Goal: Task Accomplishment & Management: Complete application form

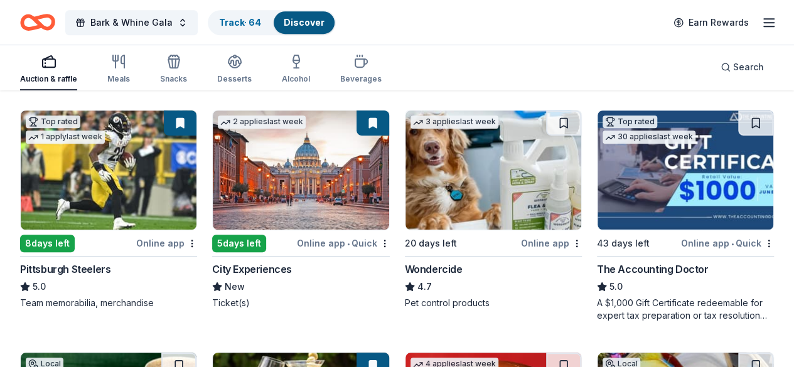
scroll to position [364, 0]
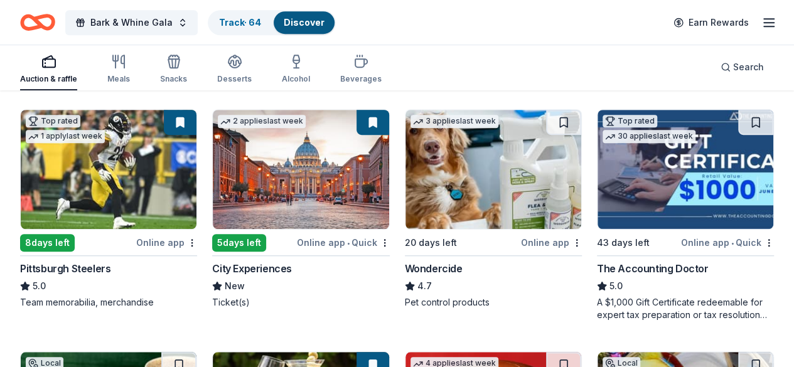
click at [213, 194] on img at bounding box center [301, 169] width 176 height 119
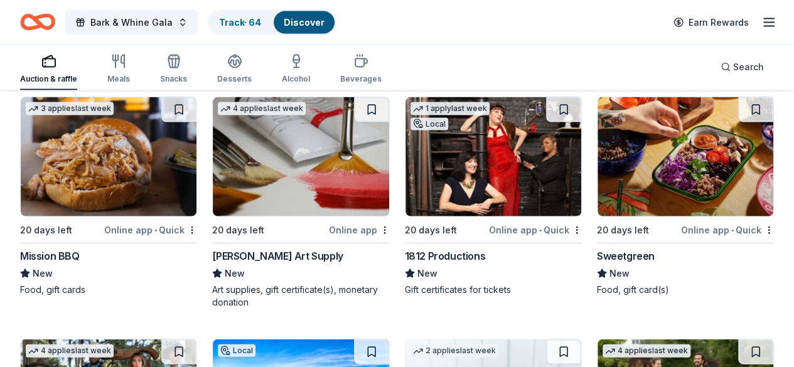
scroll to position [3694, 0]
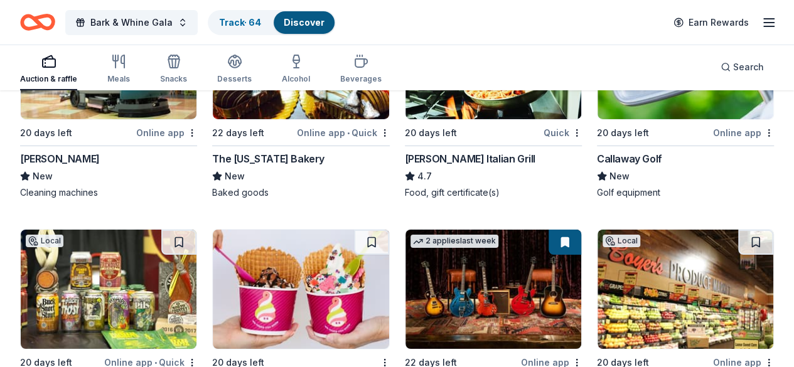
scroll to position [6844, 0]
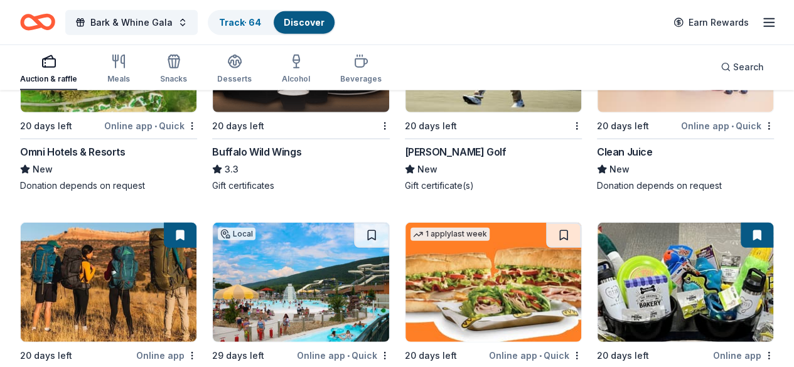
scroll to position [8748, 0]
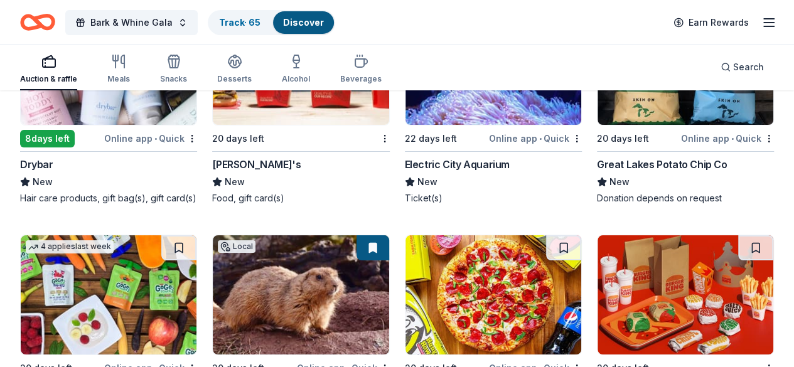
scroll to position [9445, 0]
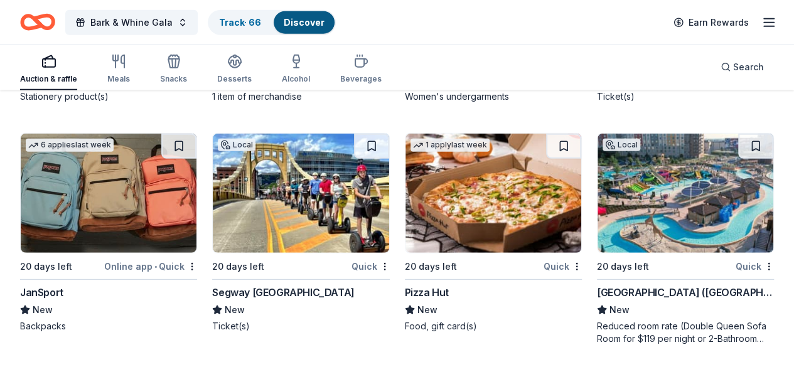
scroll to position [11157, 0]
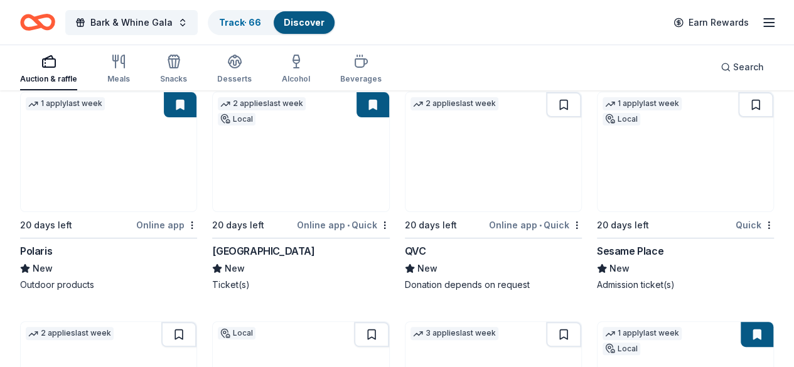
scroll to position [12052, 0]
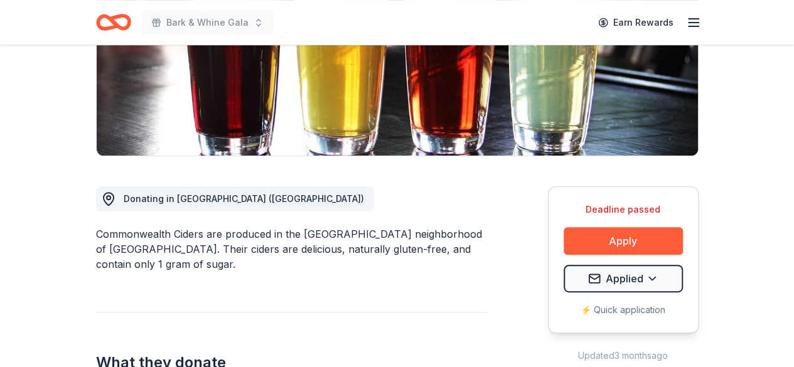
scroll to position [245, 0]
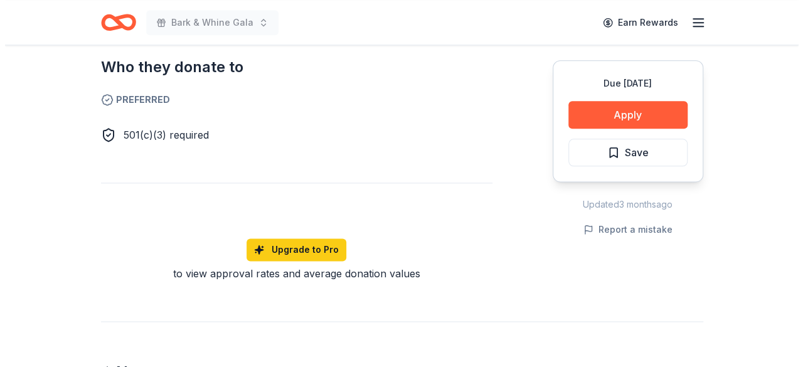
scroll to position [718, 0]
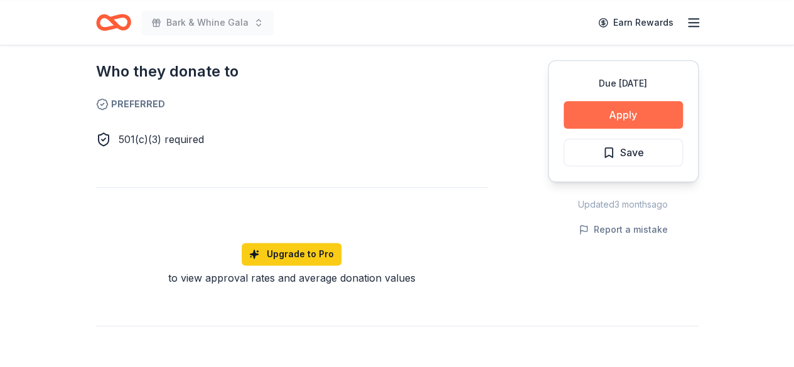
click at [614, 113] on button "Apply" at bounding box center [623, 115] width 119 height 28
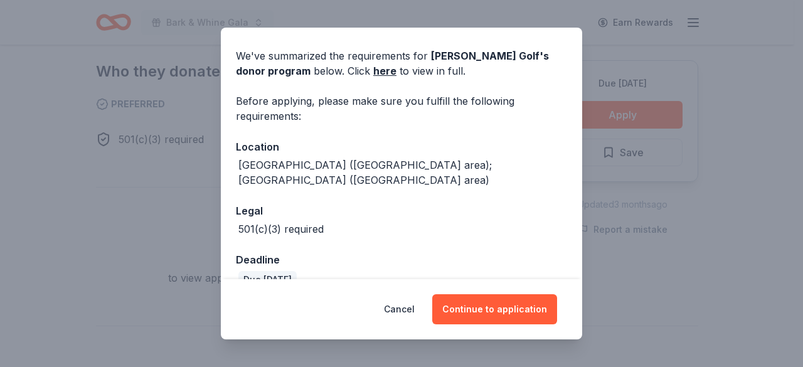
scroll to position [48, 0]
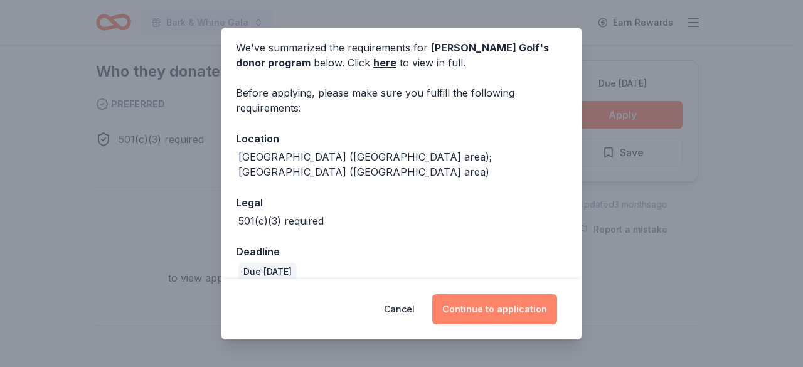
click at [491, 308] on button "Continue to application" at bounding box center [494, 309] width 125 height 30
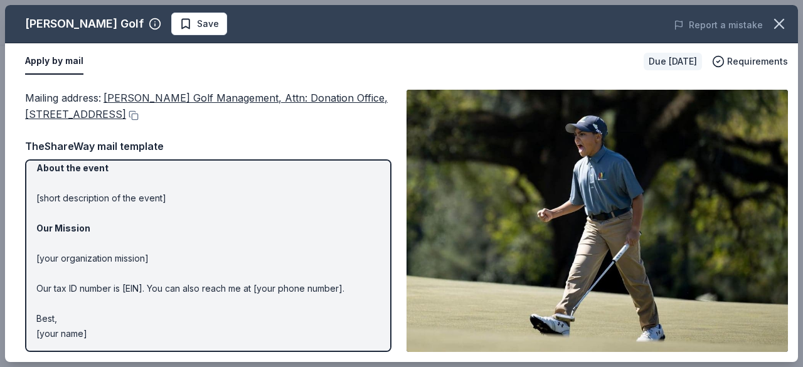
scroll to position [0, 0]
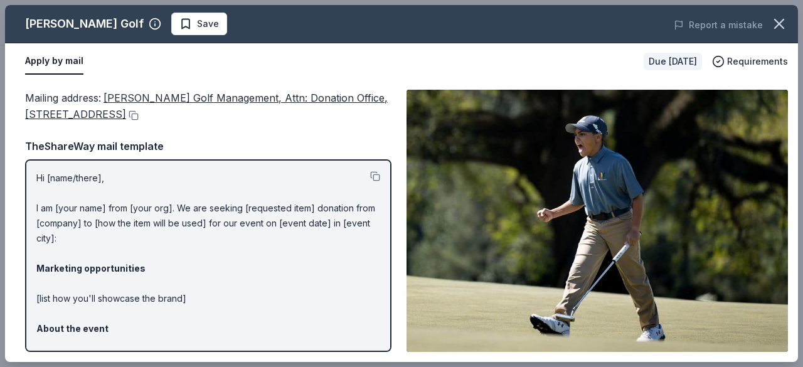
drag, startPoint x: 105, startPoint y: 99, endPoint x: 133, endPoint y: 95, distance: 28.5
click at [133, 95] on div "Mailing address : Ron Jaworski Golf Management, Attn: Donation Office, 200 Coun…" at bounding box center [208, 106] width 367 height 33
drag, startPoint x: 100, startPoint y: 95, endPoint x: 218, endPoint y: 88, distance: 117.5
click at [218, 88] on div "Mailing address : Ron Jaworski Golf Management, Attn: Donation Office, 200 Coun…" at bounding box center [401, 221] width 793 height 282
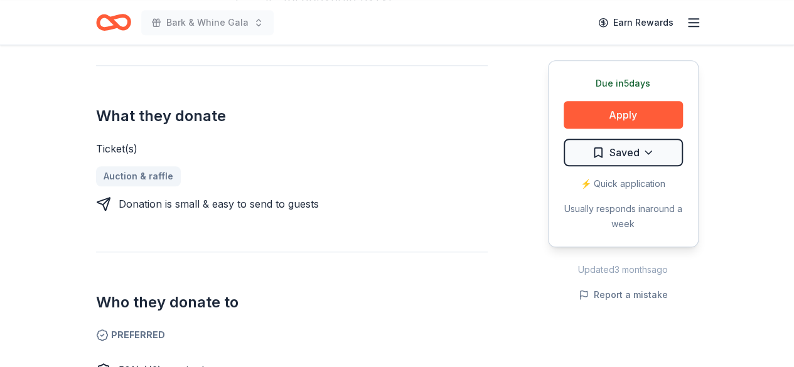
scroll to position [503, 0]
click at [621, 107] on button "Apply" at bounding box center [623, 115] width 119 height 28
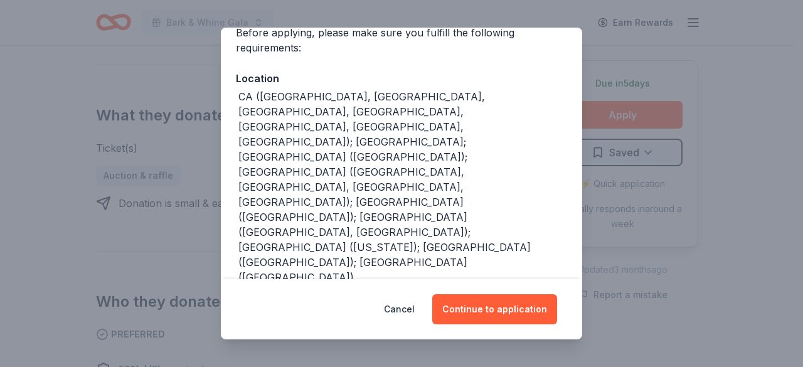
scroll to position [0, 0]
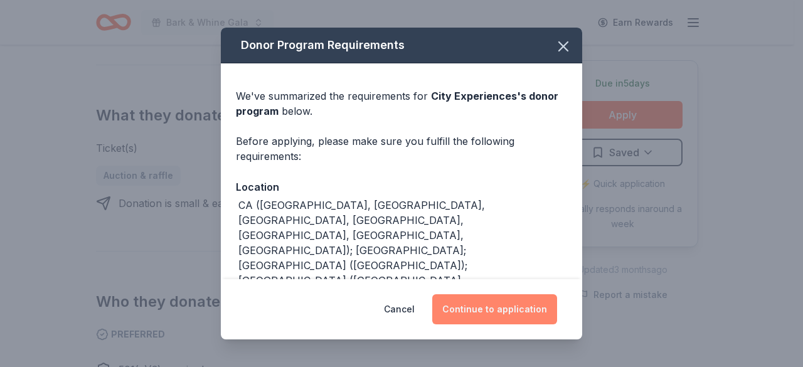
click at [491, 309] on button "Continue to application" at bounding box center [494, 309] width 125 height 30
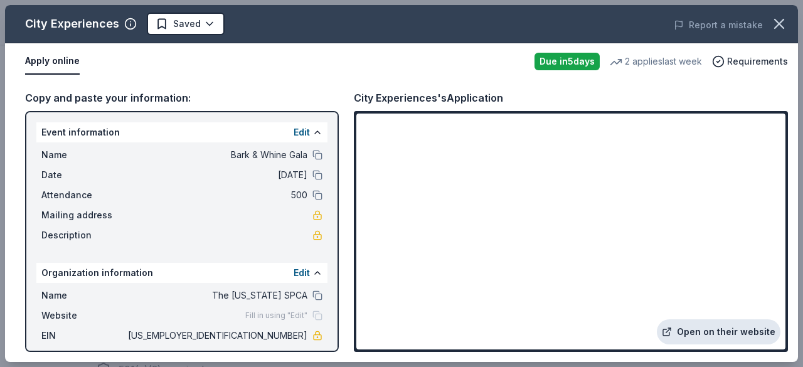
click at [717, 327] on link "Open on their website" at bounding box center [719, 331] width 124 height 25
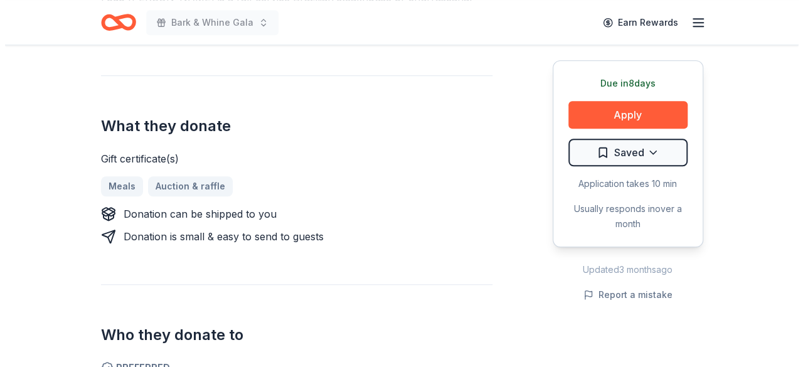
scroll to position [491, 0]
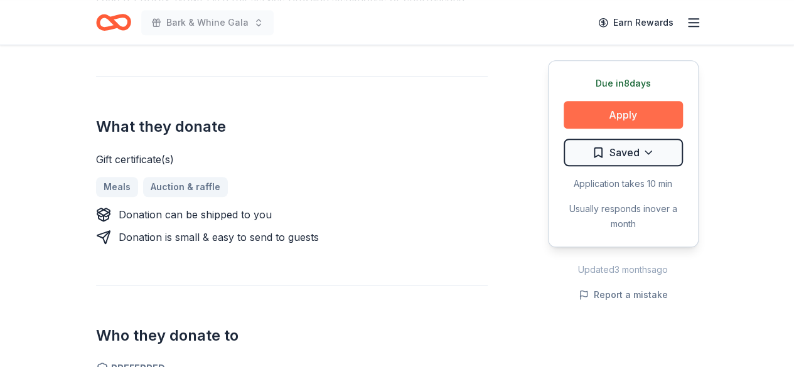
click at [625, 124] on button "Apply" at bounding box center [623, 115] width 119 height 28
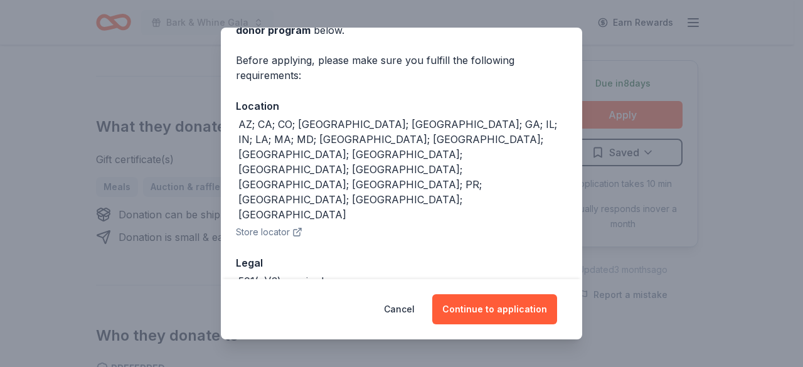
scroll to position [81, 0]
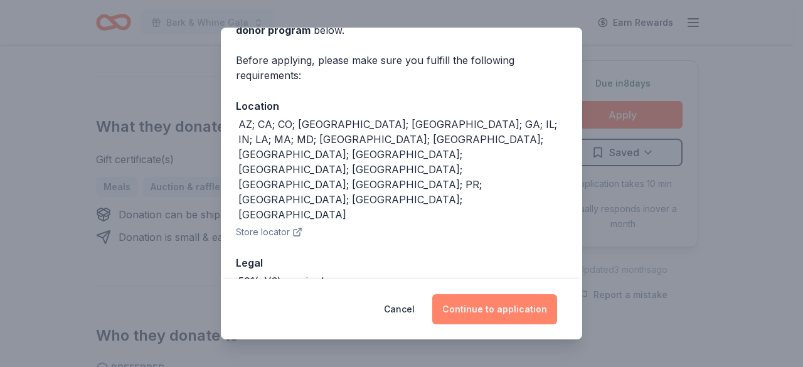
click at [482, 309] on button "Continue to application" at bounding box center [494, 309] width 125 height 30
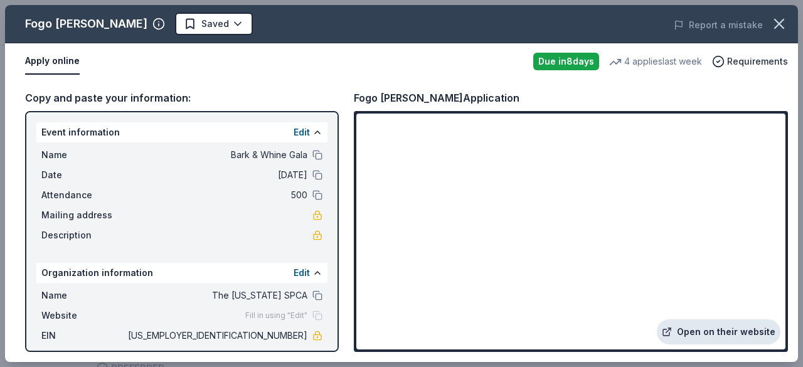
click at [722, 336] on link "Open on their website" at bounding box center [719, 331] width 124 height 25
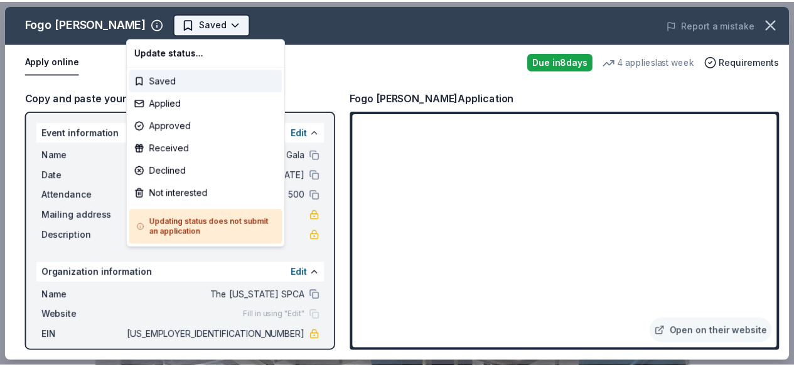
scroll to position [0, 0]
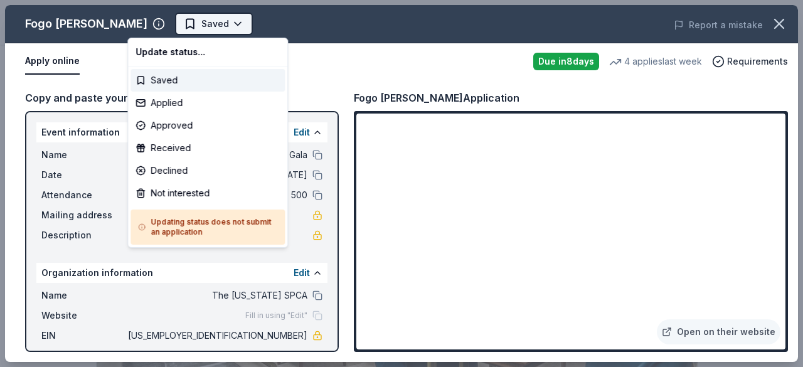
click at [196, 22] on body "Bark & Whine Gala Saved Apply Due in 8 days Share Fogo de Chao New • 2 reviews …" at bounding box center [397, 183] width 794 height 367
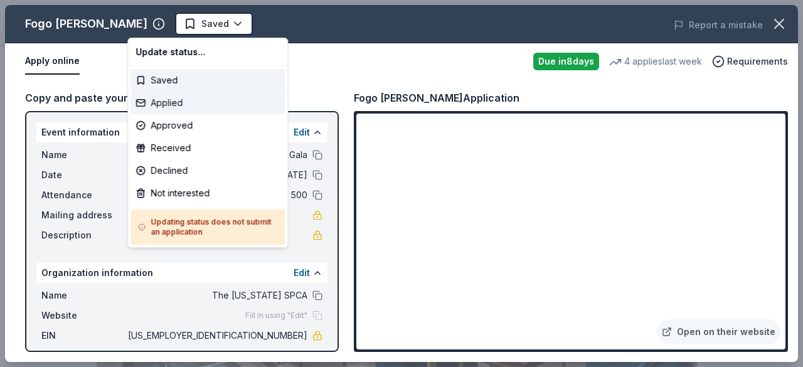
click at [188, 104] on div "Applied" at bounding box center [208, 103] width 154 height 23
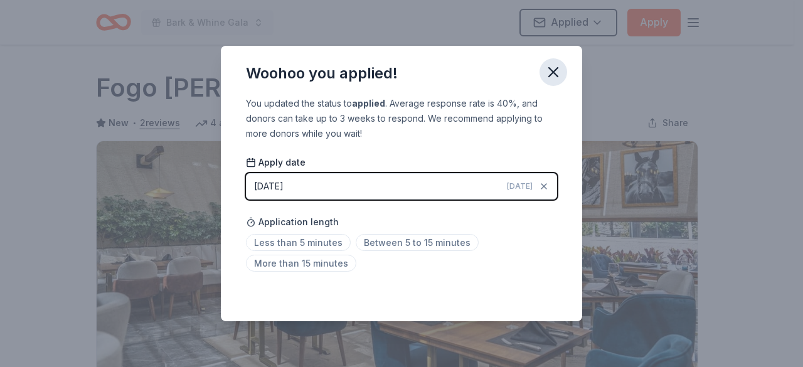
click at [547, 70] on icon "button" at bounding box center [554, 72] width 18 height 18
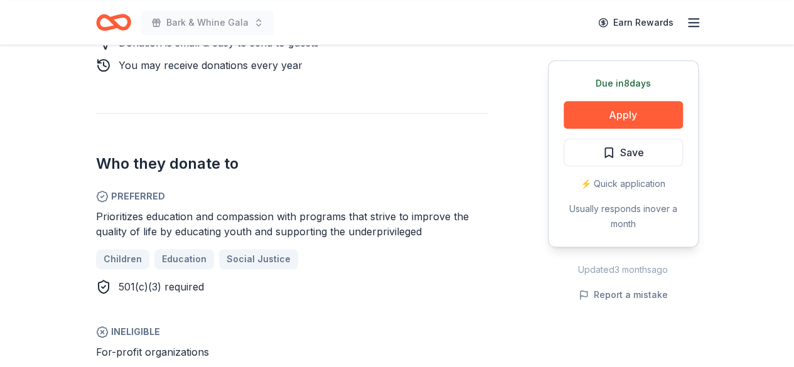
scroll to position [658, 0]
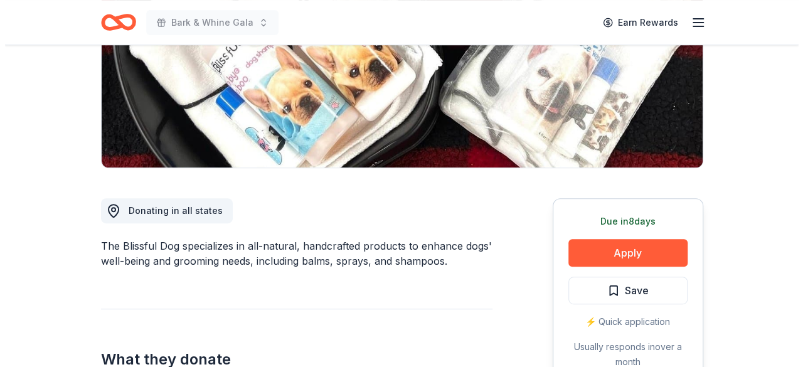
scroll to position [214, 0]
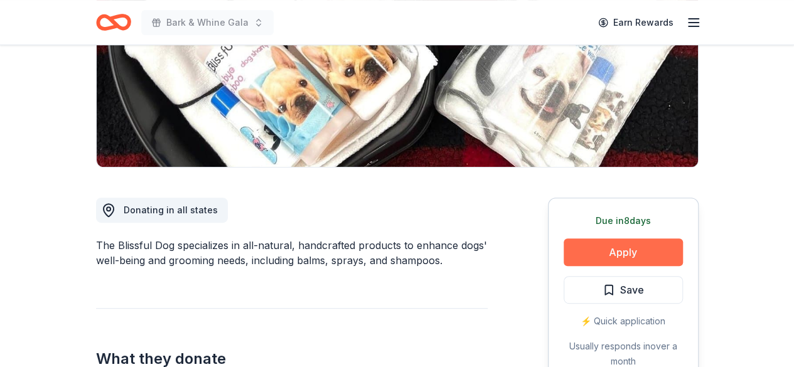
click at [608, 252] on button "Apply" at bounding box center [623, 253] width 119 height 28
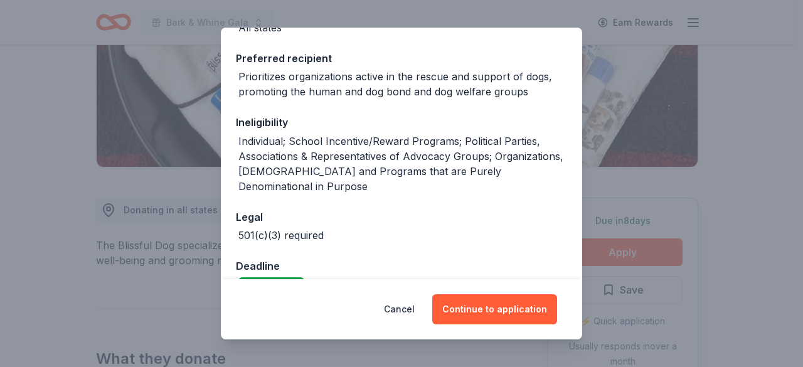
scroll to position [207, 0]
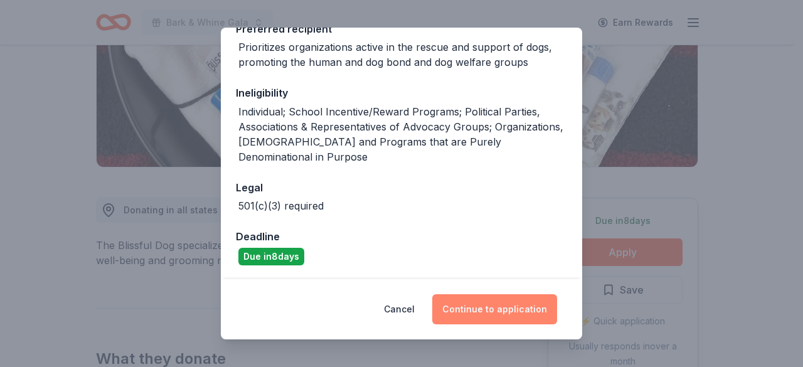
click at [480, 304] on button "Continue to application" at bounding box center [494, 309] width 125 height 30
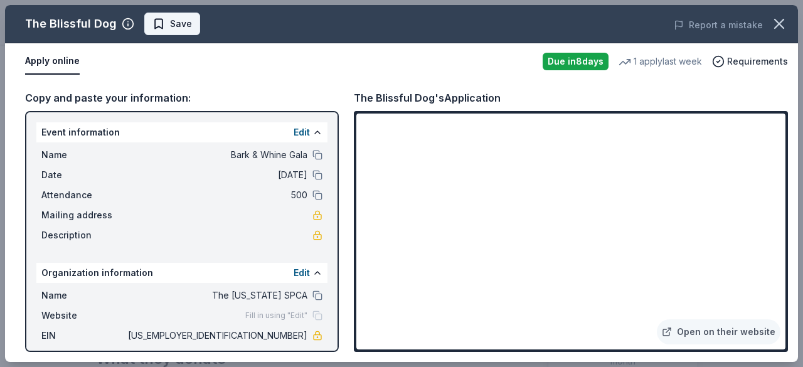
click at [178, 22] on span "Save" at bounding box center [181, 23] width 22 height 15
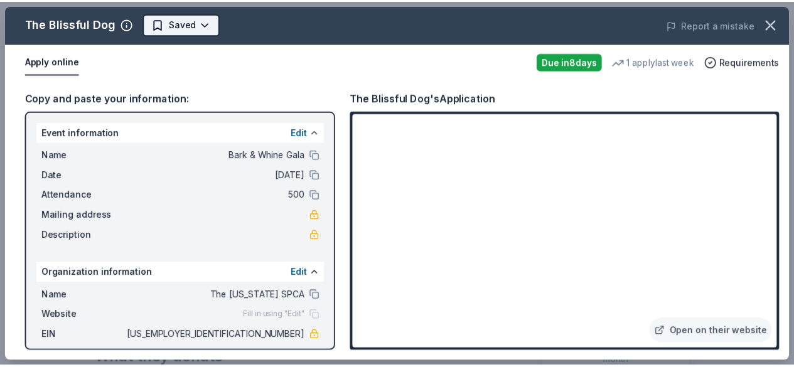
scroll to position [0, 0]
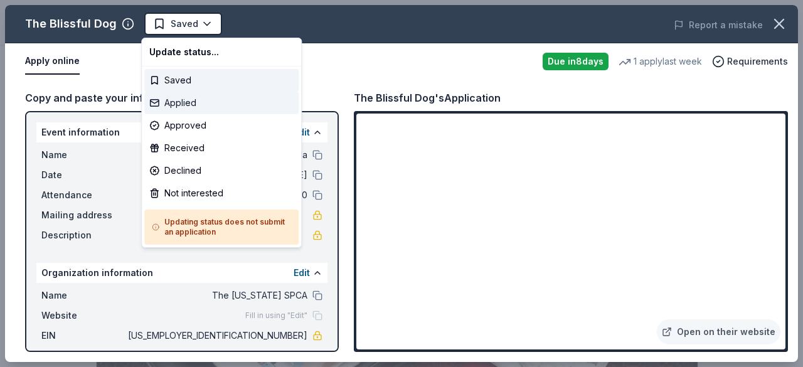
click at [193, 104] on div "Applied" at bounding box center [221, 103] width 154 height 23
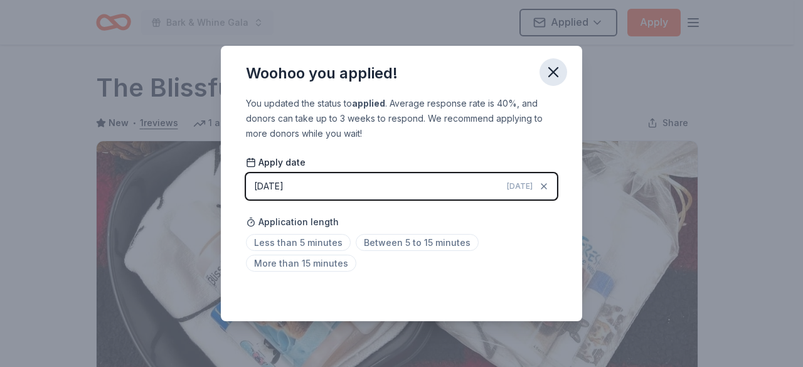
click at [550, 74] on icon "button" at bounding box center [554, 72] width 18 height 18
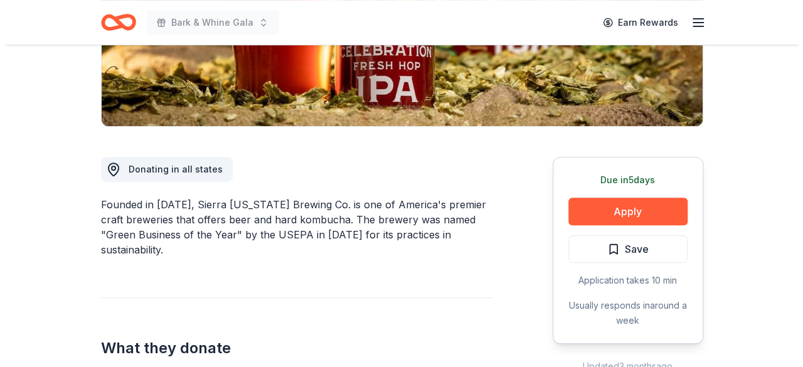
scroll to position [277, 0]
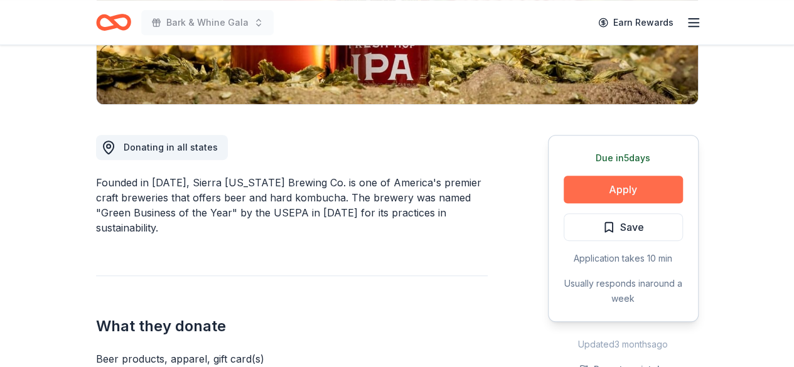
click at [631, 190] on button "Apply" at bounding box center [623, 190] width 119 height 28
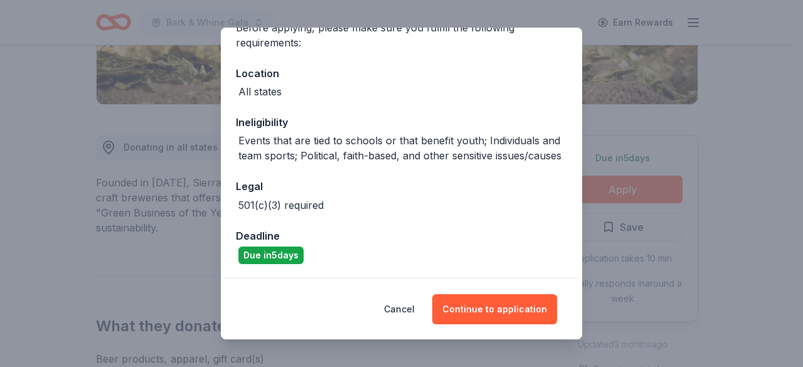
scroll to position [126, 0]
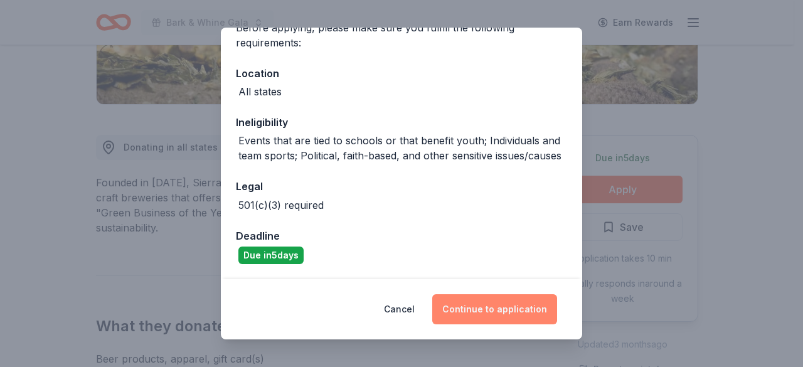
click at [474, 309] on button "Continue to application" at bounding box center [494, 309] width 125 height 30
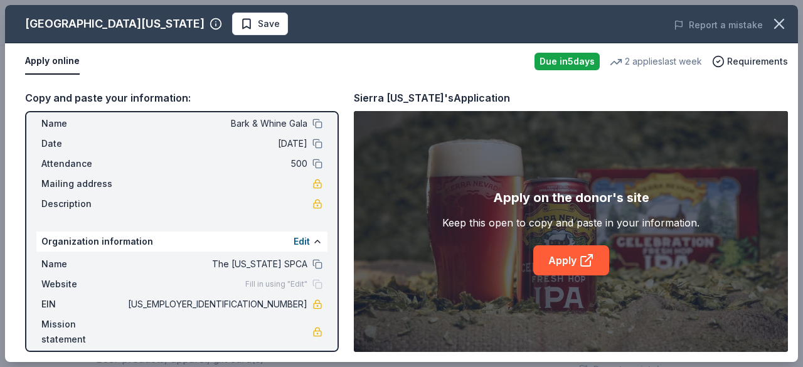
scroll to position [43, 0]
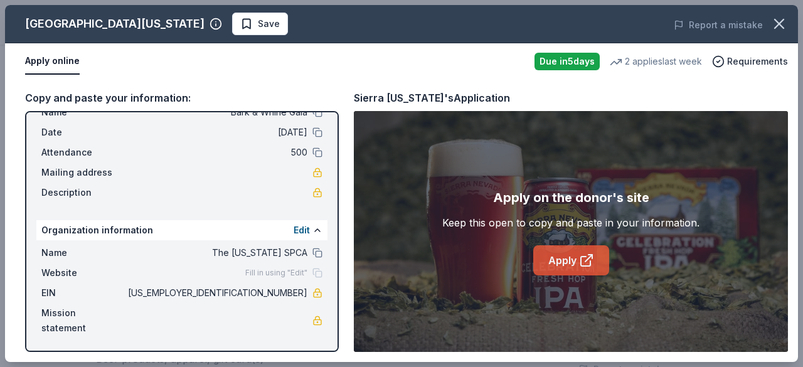
click at [580, 254] on icon at bounding box center [586, 260] width 15 height 15
click at [258, 24] on span "Save" at bounding box center [269, 23] width 22 height 15
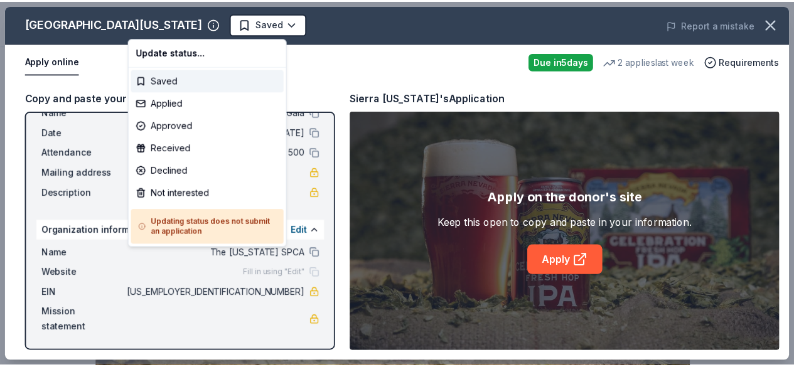
scroll to position [0, 0]
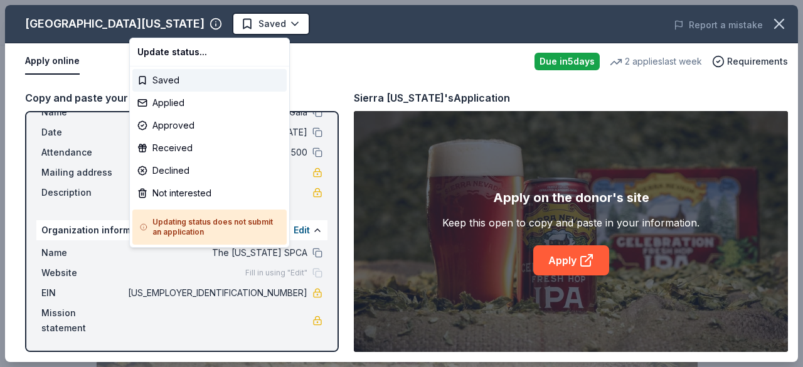
click at [174, 24] on body "Bark & Whine Gala Saved Apply Due [DATE] Share [GEOGRAPHIC_DATA][US_STATE] New …" at bounding box center [397, 183] width 794 height 367
click at [161, 107] on div "Applied" at bounding box center [209, 103] width 154 height 23
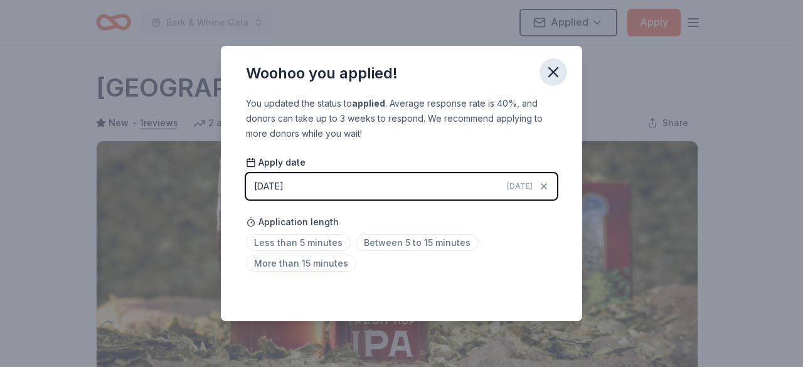
click at [554, 71] on icon "button" at bounding box center [554, 72] width 18 height 18
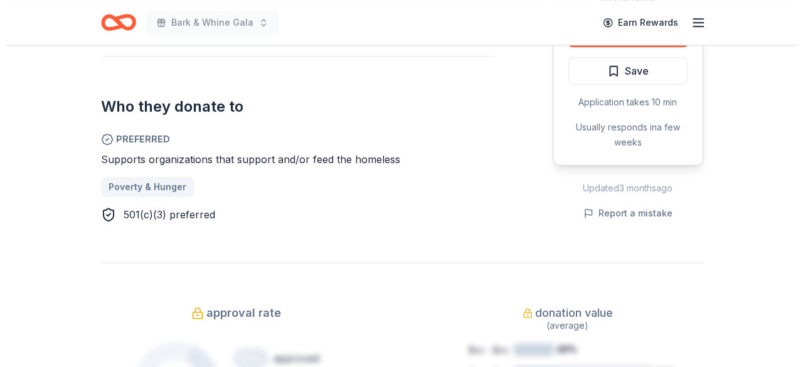
scroll to position [633, 0]
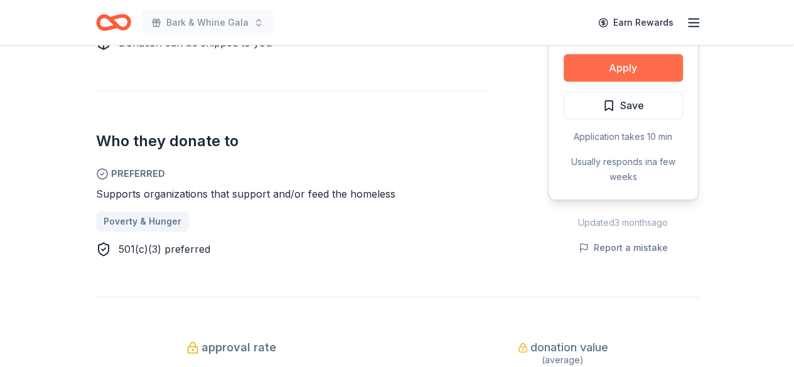
click at [632, 65] on button "Apply" at bounding box center [623, 68] width 119 height 28
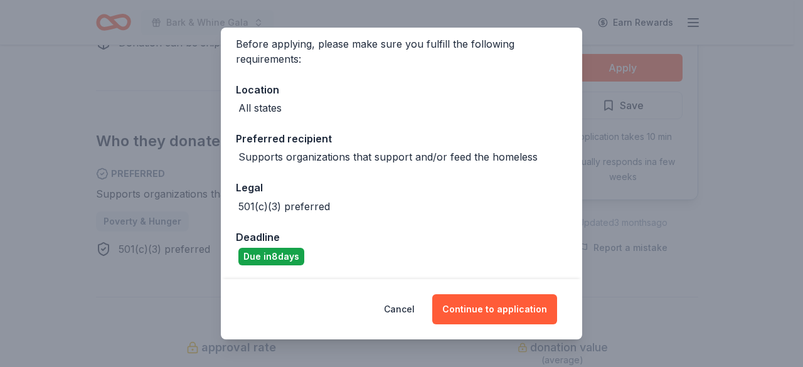
scroll to position [98, 0]
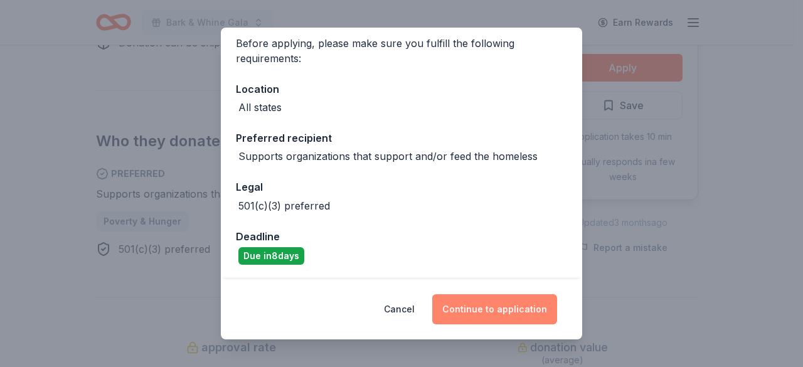
click at [483, 310] on button "Continue to application" at bounding box center [494, 309] width 125 height 30
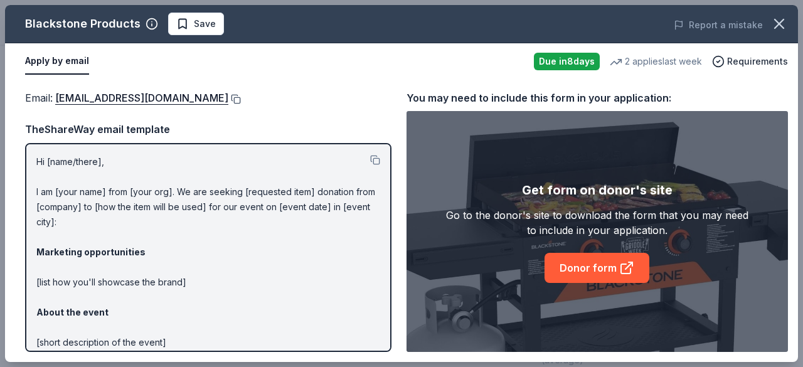
click at [240, 100] on button at bounding box center [234, 99] width 13 height 10
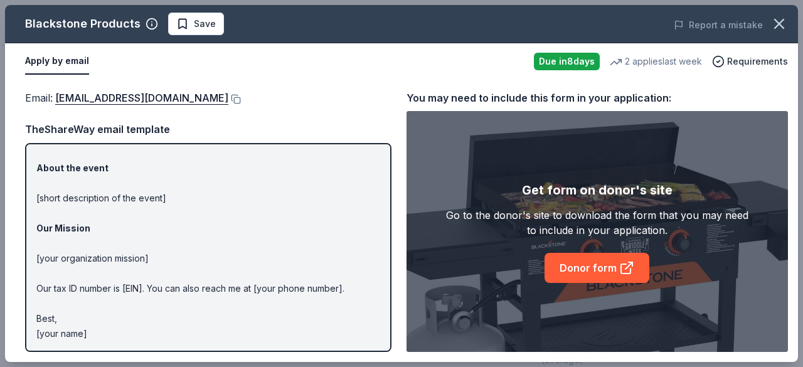
scroll to position [0, 0]
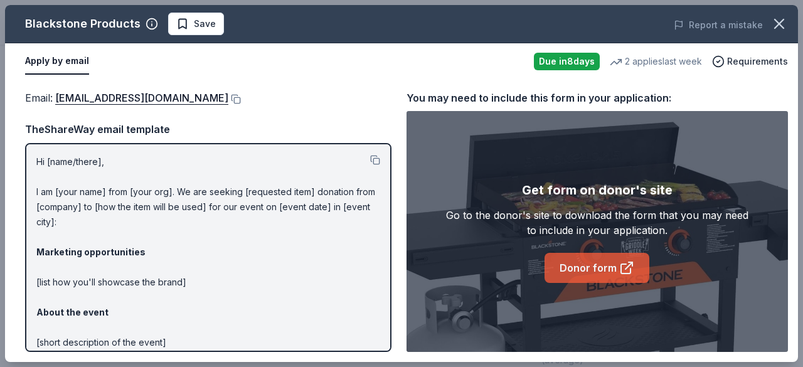
click at [601, 268] on link "Donor form" at bounding box center [597, 268] width 105 height 30
